Goal: Task Accomplishment & Management: Complete application form

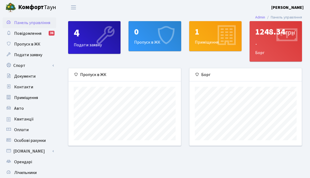
scroll to position [77, 112]
click at [100, 39] on icon at bounding box center [104, 35] width 25 height 25
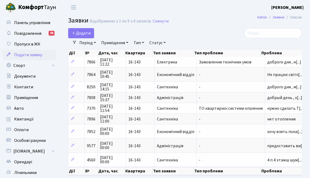
select select "25"
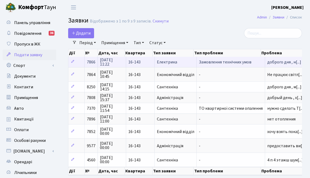
click at [209, 64] on span "Замовлення технічних умов" at bounding box center [231, 62] width 64 height 4
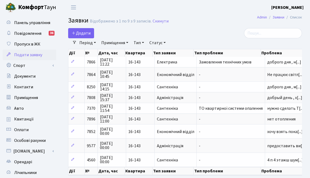
click at [85, 32] on span "Додати" at bounding box center [81, 33] width 19 height 6
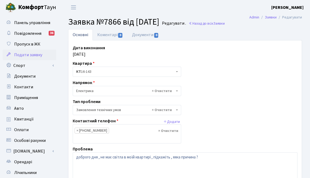
select select "15"
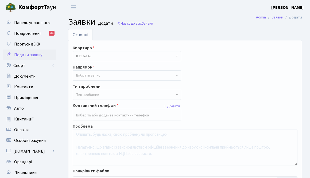
click at [103, 76] on span "Вибрати запис" at bounding box center [125, 75] width 98 height 5
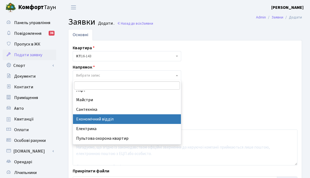
scroll to position [25, 0]
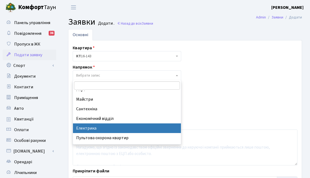
select select "3"
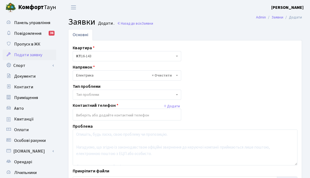
click at [110, 94] on span "Тип проблеми" at bounding box center [125, 94] width 98 height 5
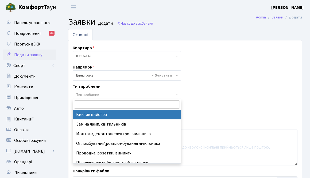
select select "29"
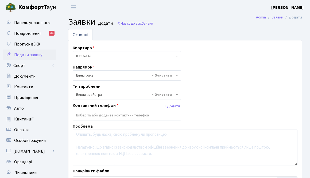
click at [96, 115] on input "search" at bounding box center [127, 115] width 108 height 10
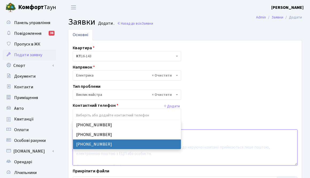
click at [92, 154] on textarea at bounding box center [185, 147] width 225 height 36
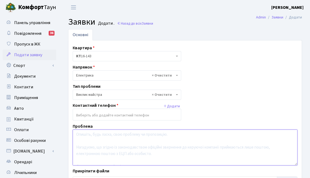
type textarea "y"
type textarea "М"
type textarea "G"
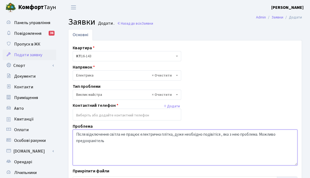
click at [212, 134] on textarea "Після відключення світла не працює електрична плітка, дуже необхідно подівітіся…" at bounding box center [185, 147] width 225 height 36
type textarea "Після відключення світла не працює електрична плітка, дуже необхідно подивитися…"
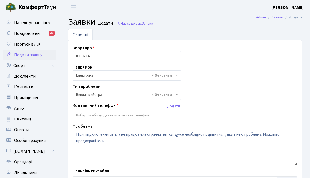
click at [103, 115] on input "search" at bounding box center [127, 115] width 108 height 10
type input "7"
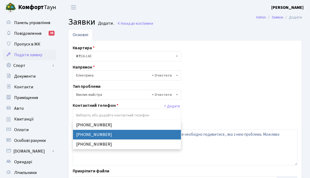
select select "23971"
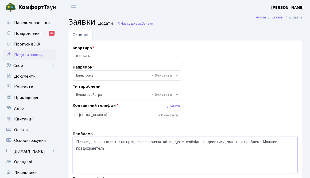
click at [97, 139] on textarea "Після відключення світла не працює електрична плітка, дуже необхідно подивитися…" at bounding box center [185, 155] width 225 height 36
click at [132, 141] on textarea "Після відключення світла не працює електрична плітка, дуже необхідно подивитися…" at bounding box center [185, 155] width 225 height 36
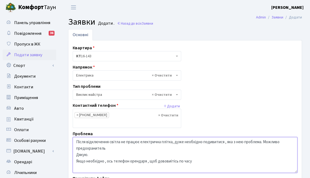
click at [173, 153] on textarea "Після відключення світла не працює електрична плітка, дуже необхідно подивитися…" at bounding box center [185, 155] width 225 height 36
click at [109, 154] on textarea "Після відключення світла не працює електрична плітка, дуже необхідно подивитися…" at bounding box center [185, 155] width 225 height 36
click at [170, 157] on textarea "Після відключення світла не працює електрична плітка, дуже необхідно подивитися…" at bounding box center [185, 155] width 225 height 36
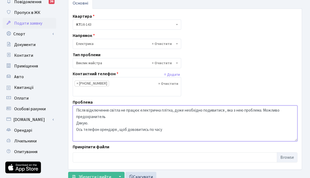
scroll to position [32, 0]
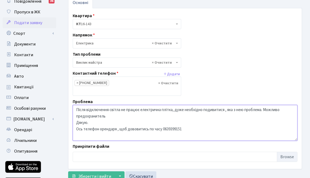
click at [135, 123] on textarea "Після відключення світла не працює електрична плітка, дуже необхідно подивитися…" at bounding box center [185, 123] width 225 height 36
click at [188, 120] on textarea "Після відключення світла не працює електрична плітка, дуже необхідно подивитися…" at bounding box center [185, 123] width 225 height 36
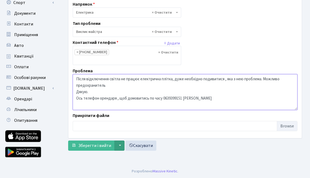
scroll to position [63, 0]
type textarea "Після відключення світла не працює електрична плітка, дуже необхідно подивитися…"
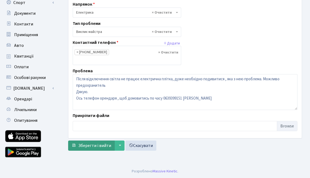
click at [106, 143] on span "Зберегти і вийти" at bounding box center [94, 146] width 33 height 6
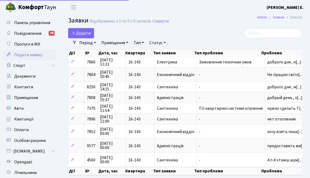
select select "25"
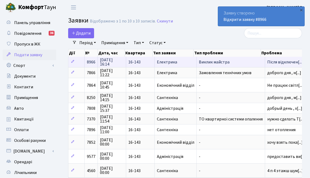
click at [116, 66] on span "12.10.2025 16:14" at bounding box center [112, 62] width 24 height 9
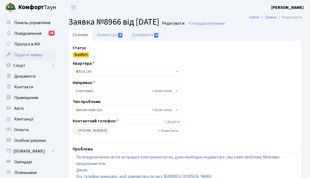
select select "29"
